Goal: Obtain resource: Download file/media

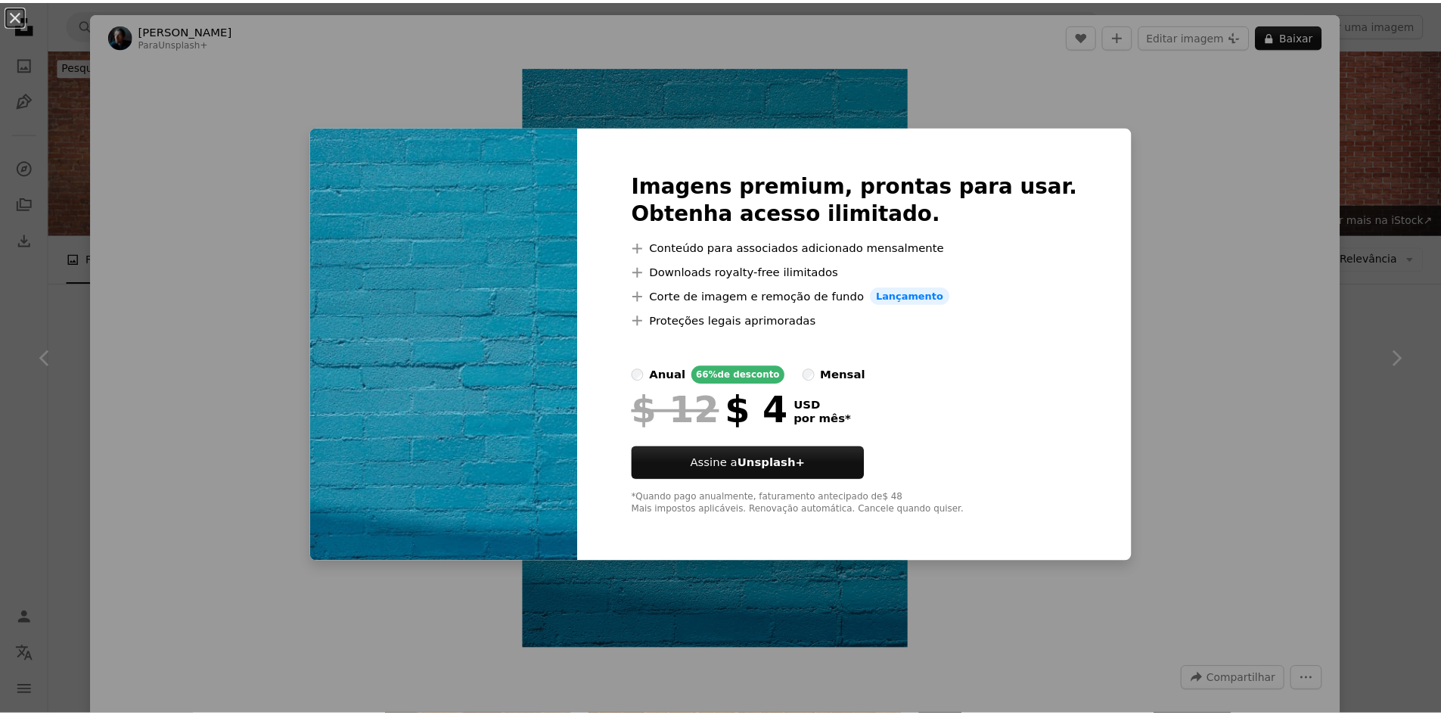
scroll to position [4086, 0]
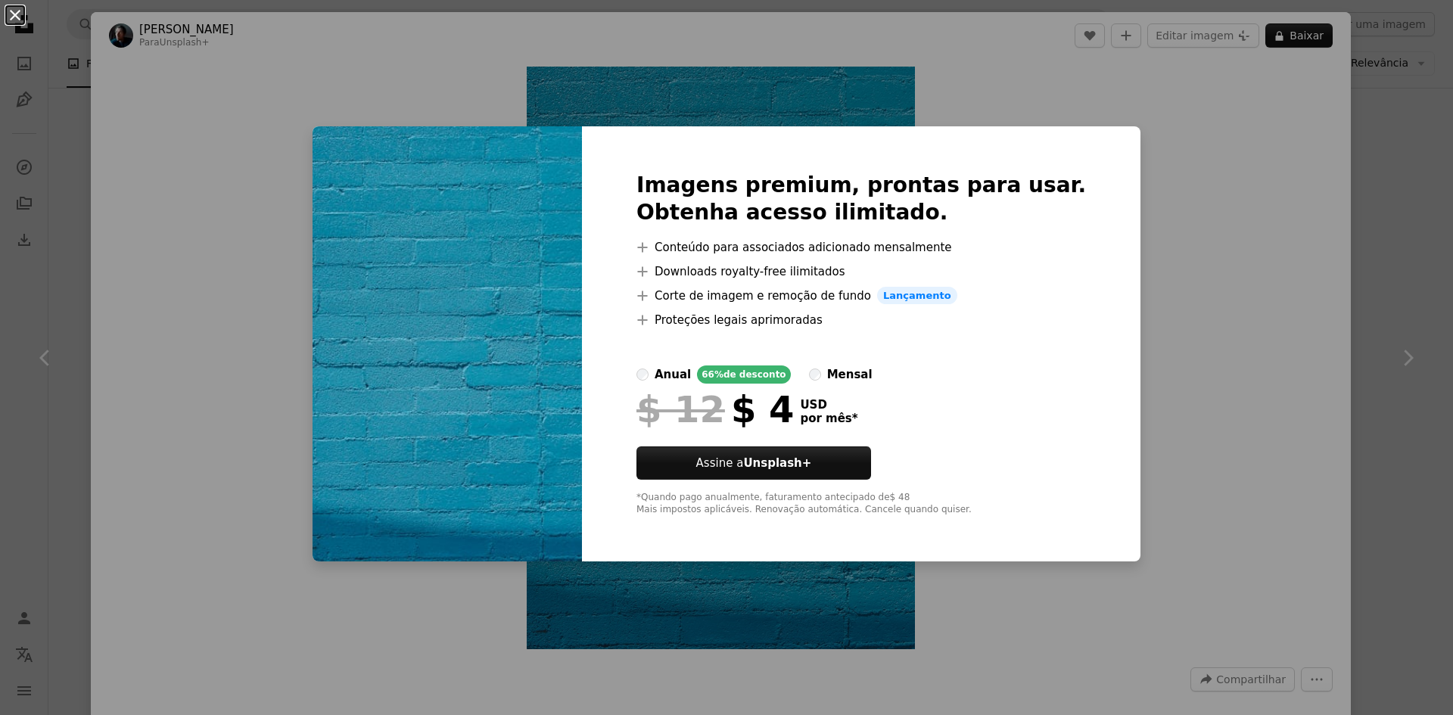
click at [17, 20] on button "An X shape" at bounding box center [15, 15] width 18 height 18
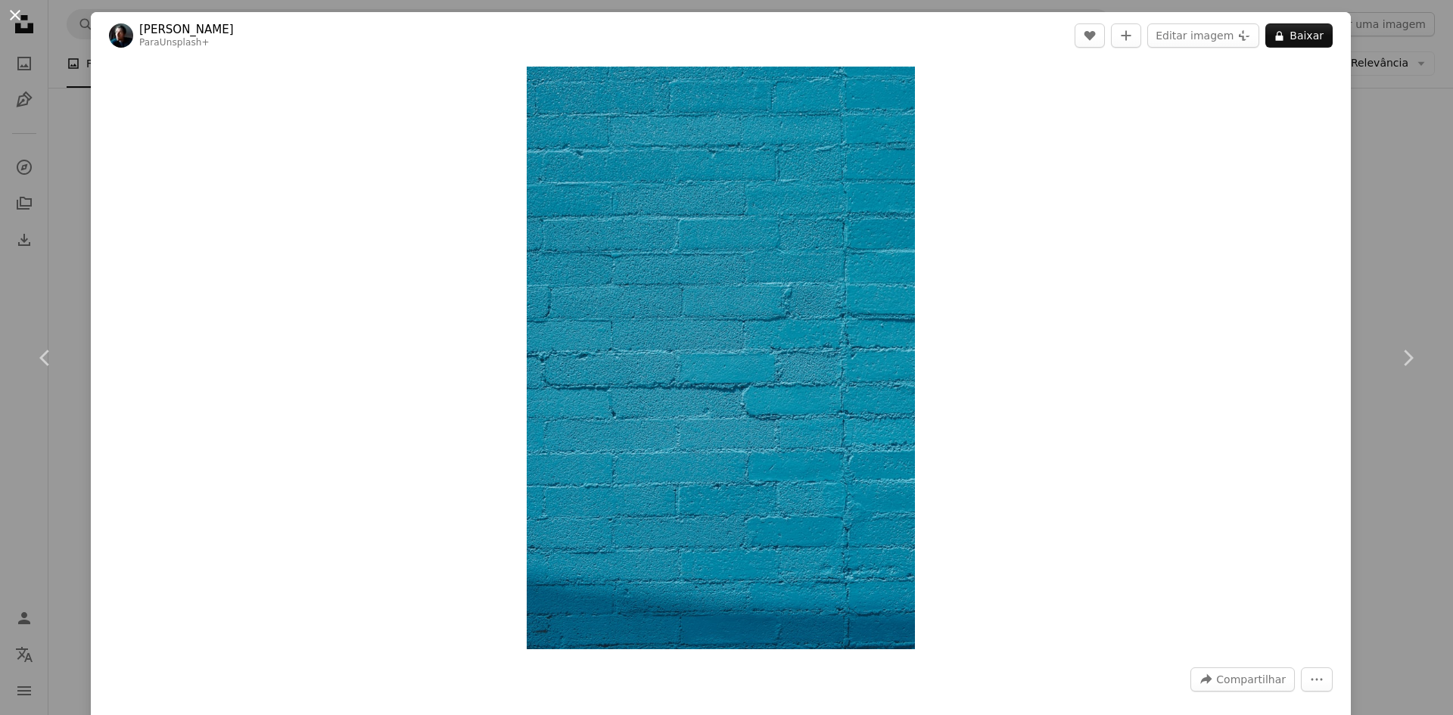
click at [15, 14] on button "An X shape" at bounding box center [15, 15] width 18 height 18
